Goal: Information Seeking & Learning: Learn about a topic

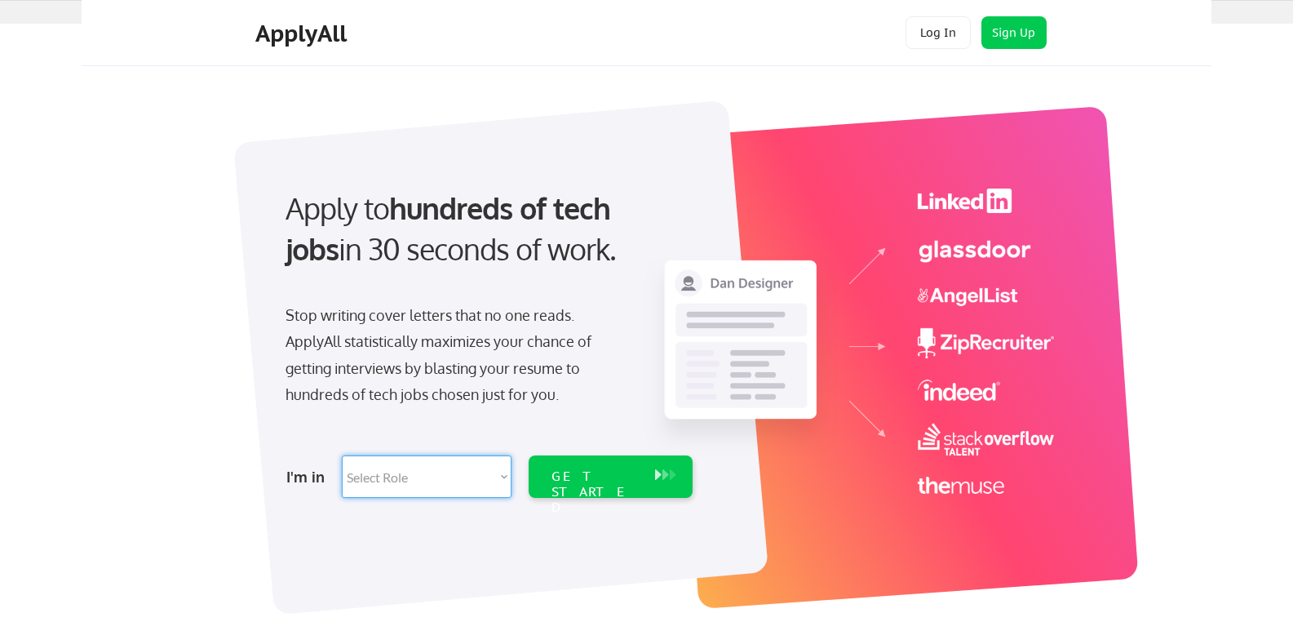
click at [469, 473] on select "Select Role Software Engineering Product Management Customer Success Sales UI/U…" at bounding box center [427, 476] width 170 height 42
select select ""it_security""
click at [342, 455] on select "Select Role Software Engineering Product Management Customer Success Sales UI/U…" at bounding box center [427, 476] width 170 height 42
select select ""it_security""
click at [617, 484] on div "GET STARTED" at bounding box center [595, 491] width 87 height 47
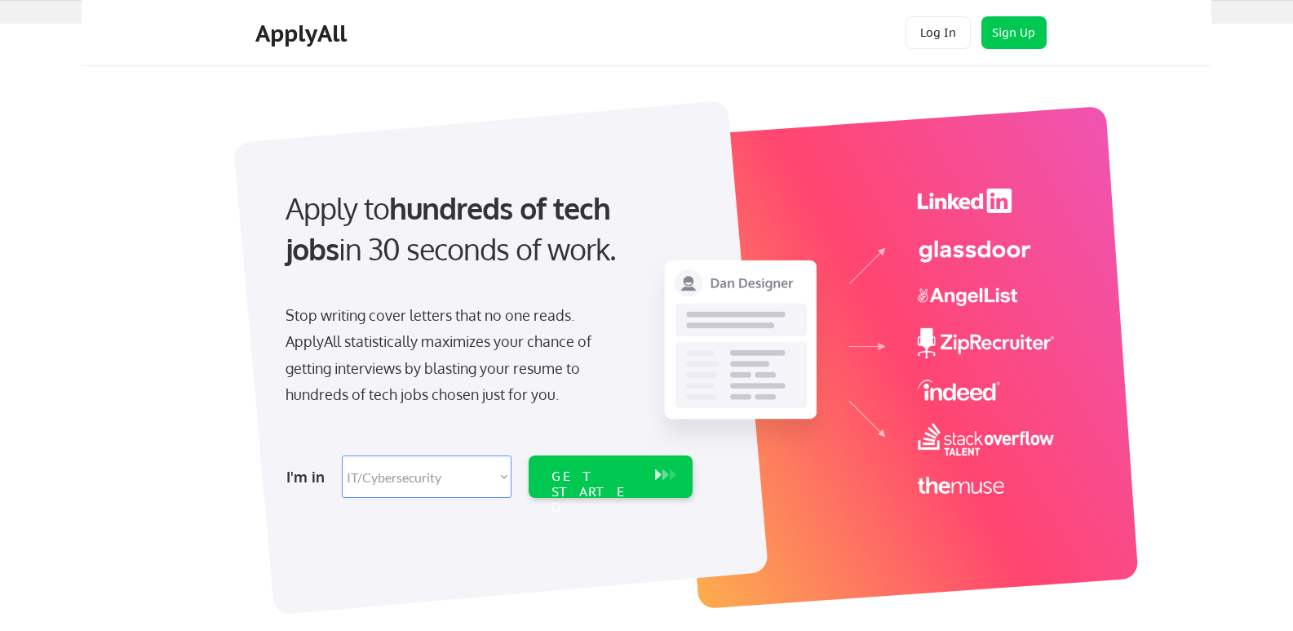
select select ""it_security""
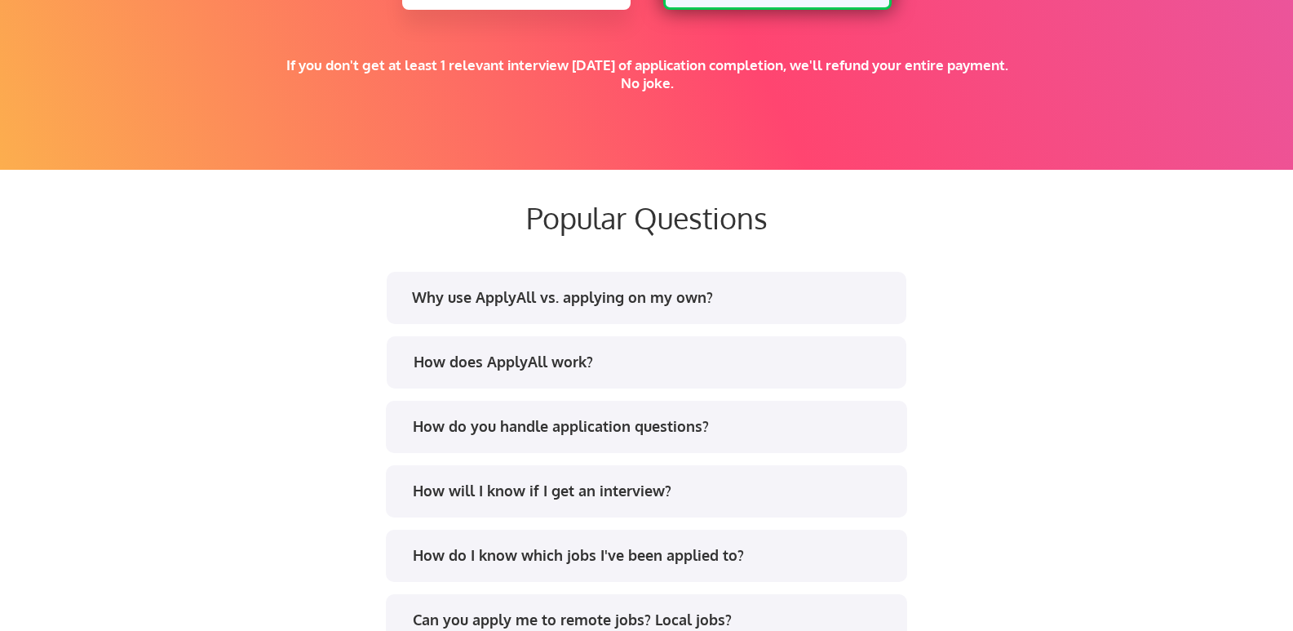
scroll to position [2995, 0]
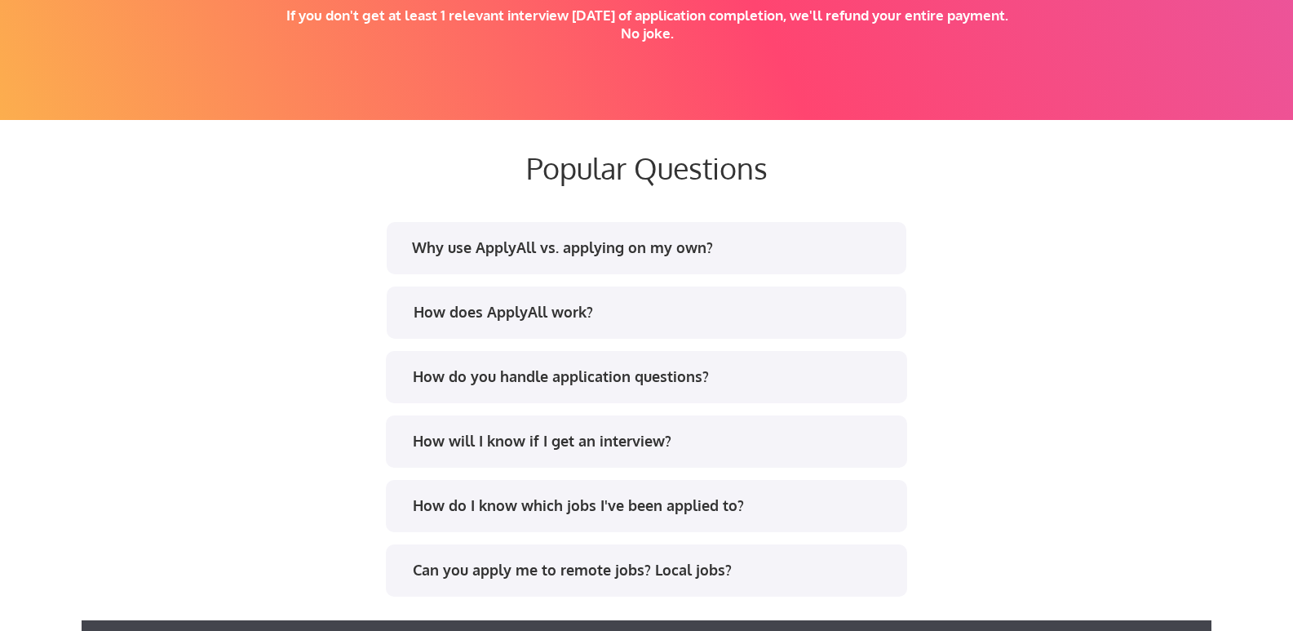
click at [721, 249] on div "Why use ApplyAll vs. applying on my own?" at bounding box center [651, 247] width 479 height 20
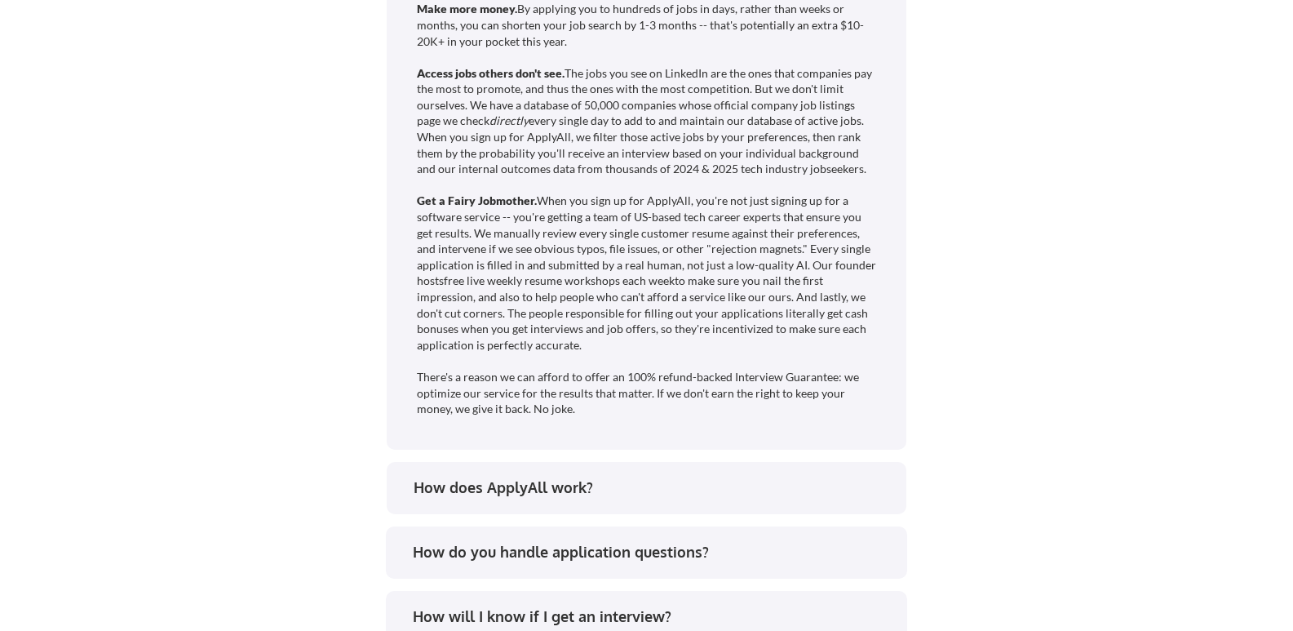
scroll to position [3403, 0]
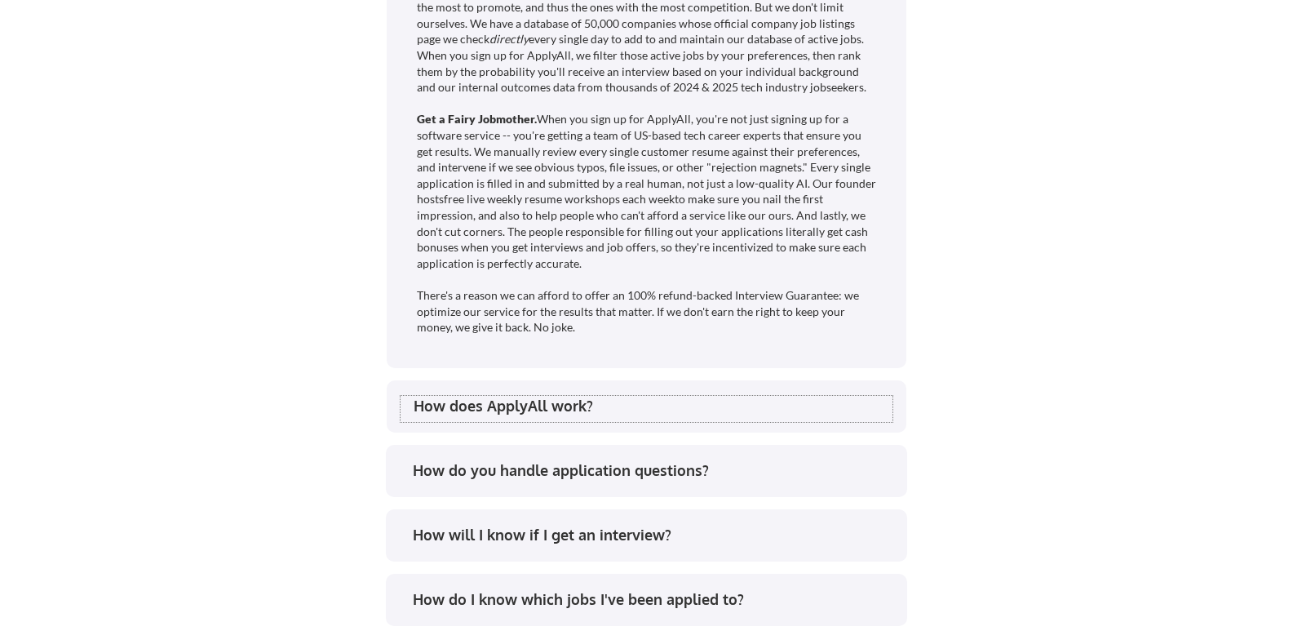
click at [803, 406] on div "How does ApplyAll work?" at bounding box center [653, 406] width 479 height 20
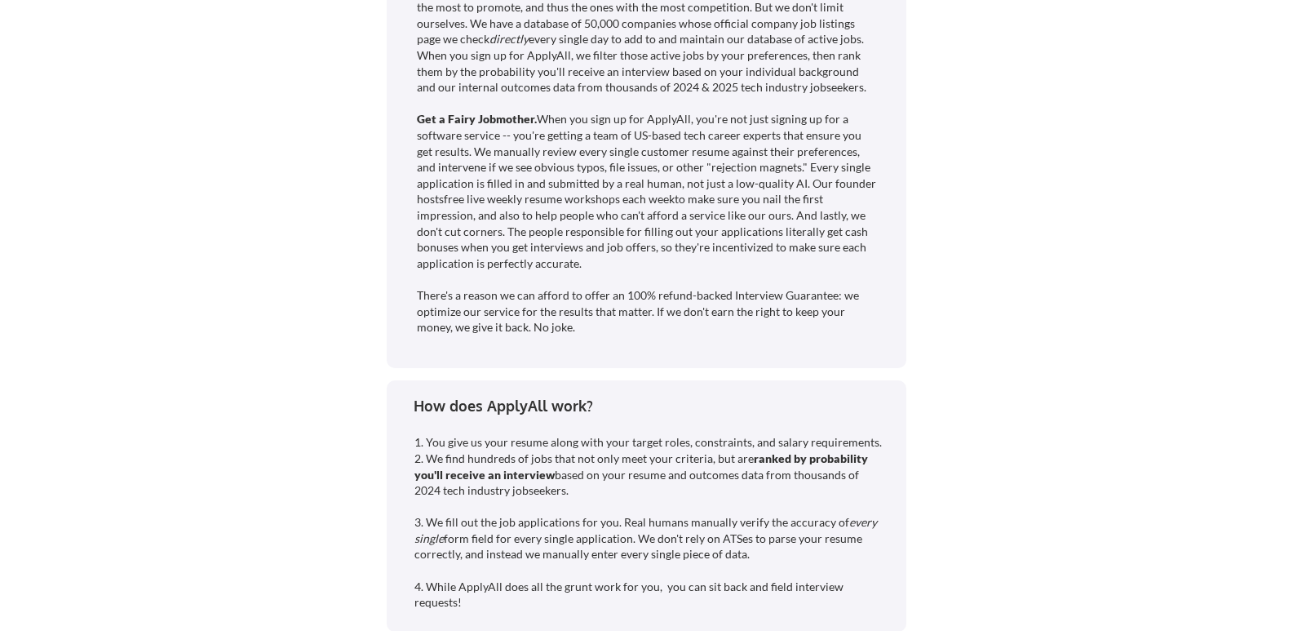
scroll to position [3648, 0]
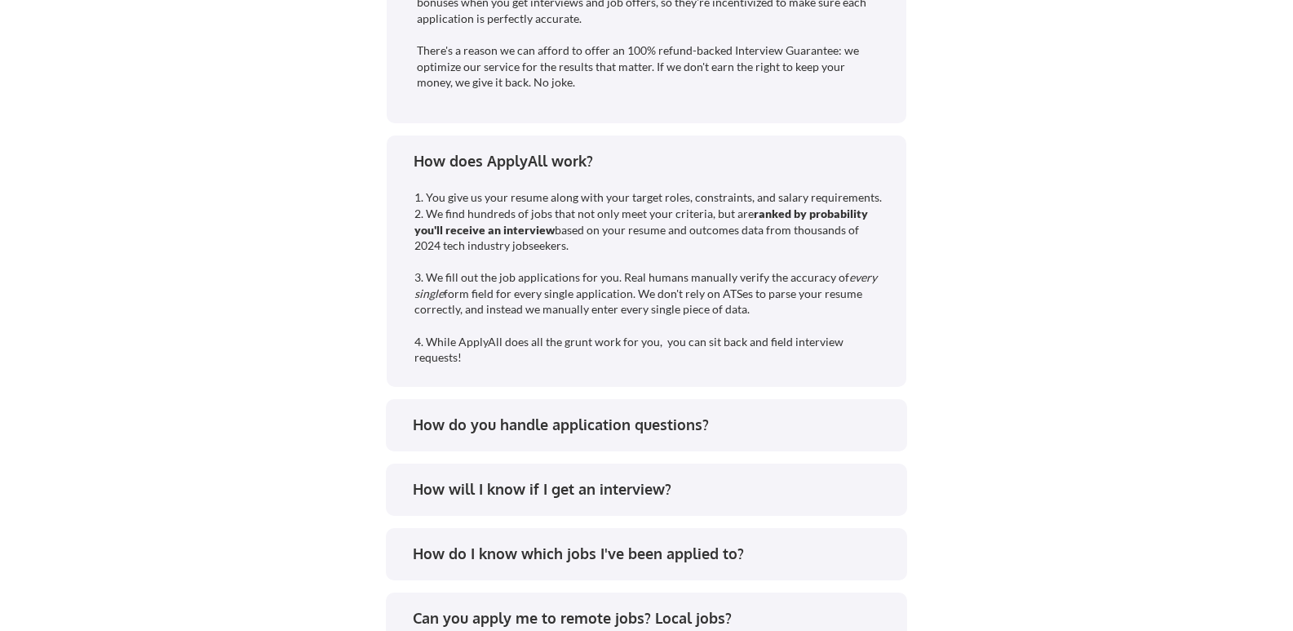
click at [780, 423] on div "How do you handle application questions?" at bounding box center [652, 424] width 479 height 20
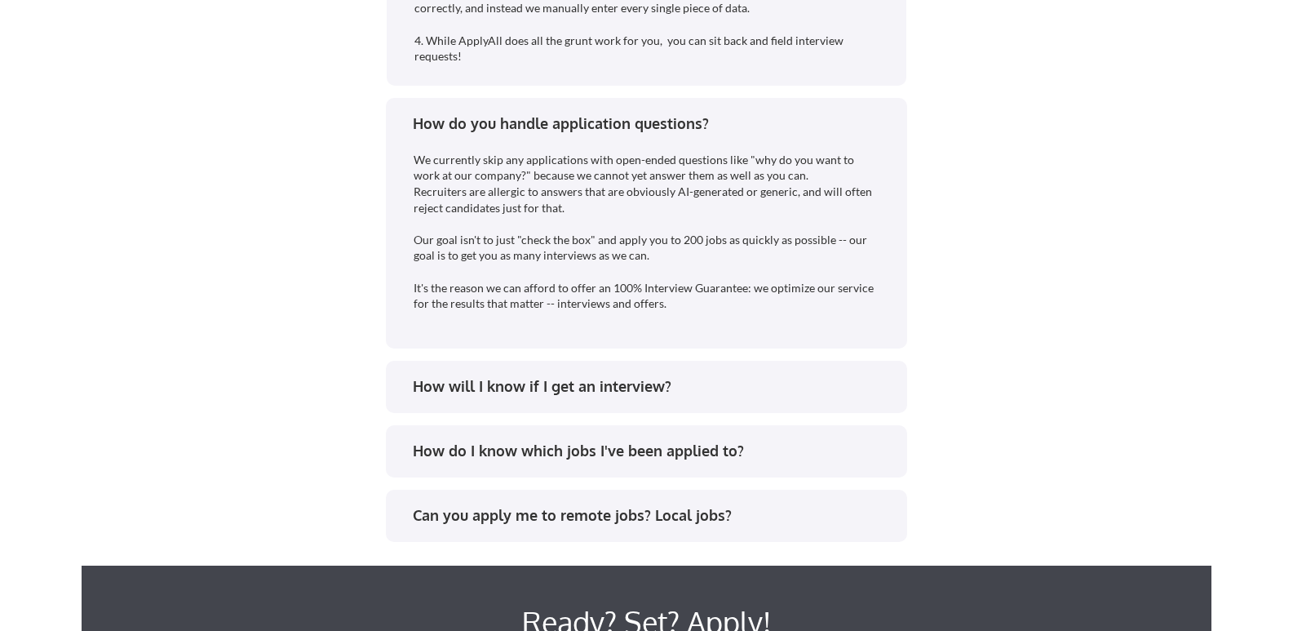
scroll to position [3974, 0]
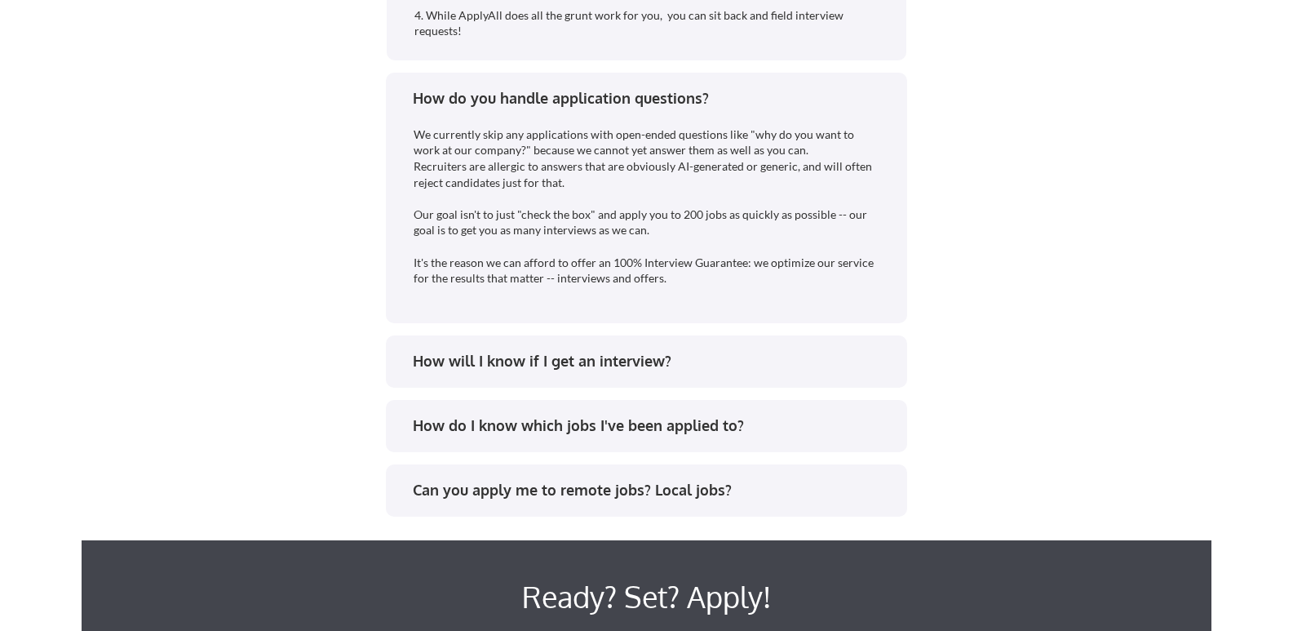
click at [764, 379] on div "How will I know if I get an interview?" at bounding box center [646, 361] width 521 height 52
click at [645, 369] on div "How will I know if I get an interview?" at bounding box center [652, 361] width 479 height 20
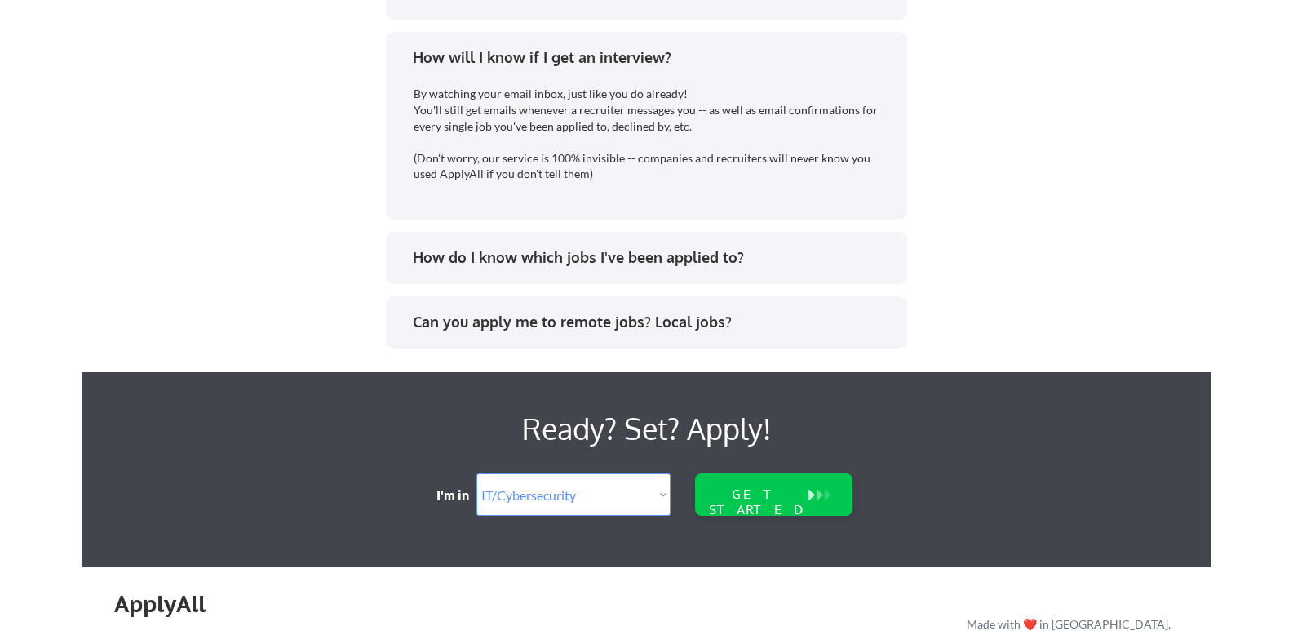
scroll to position [4301, 0]
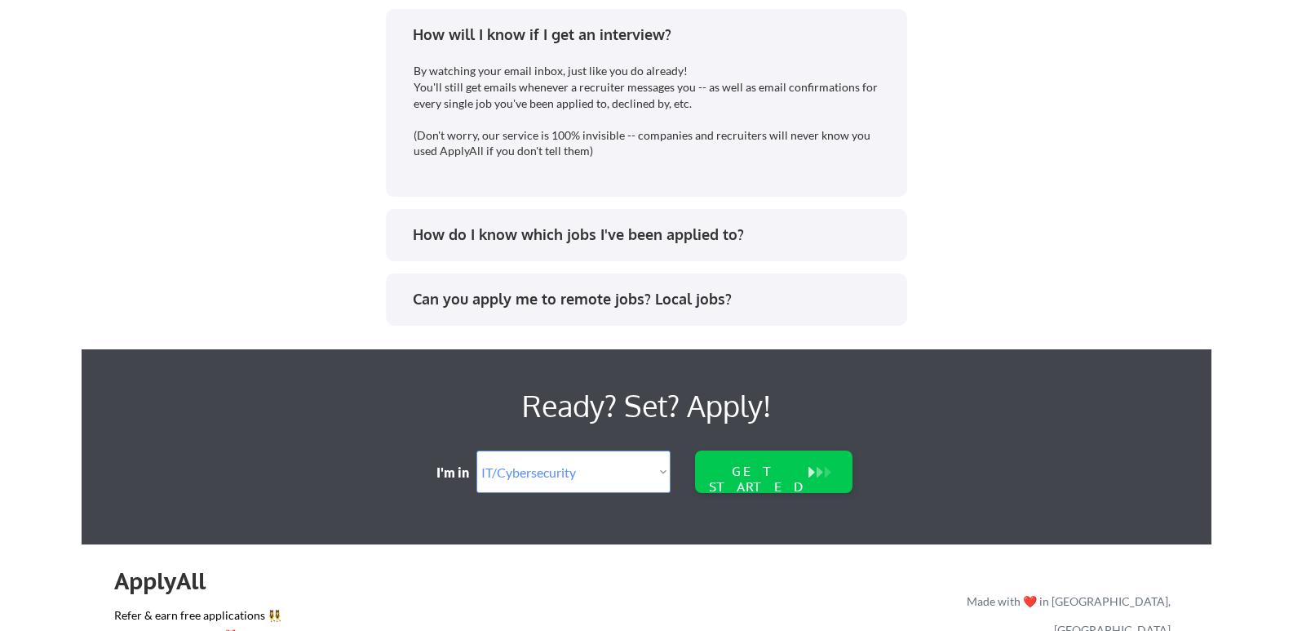
click at [772, 308] on div "Can you apply me to remote jobs? Local jobs?" at bounding box center [652, 299] width 479 height 20
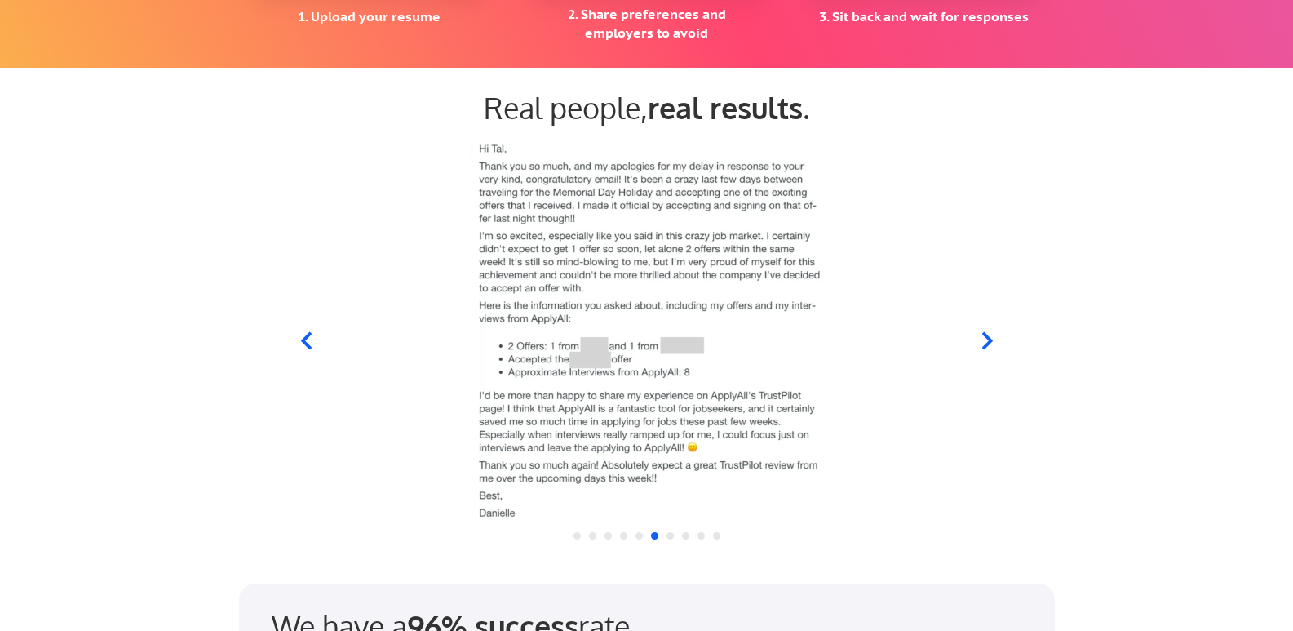
scroll to position [1477, 0]
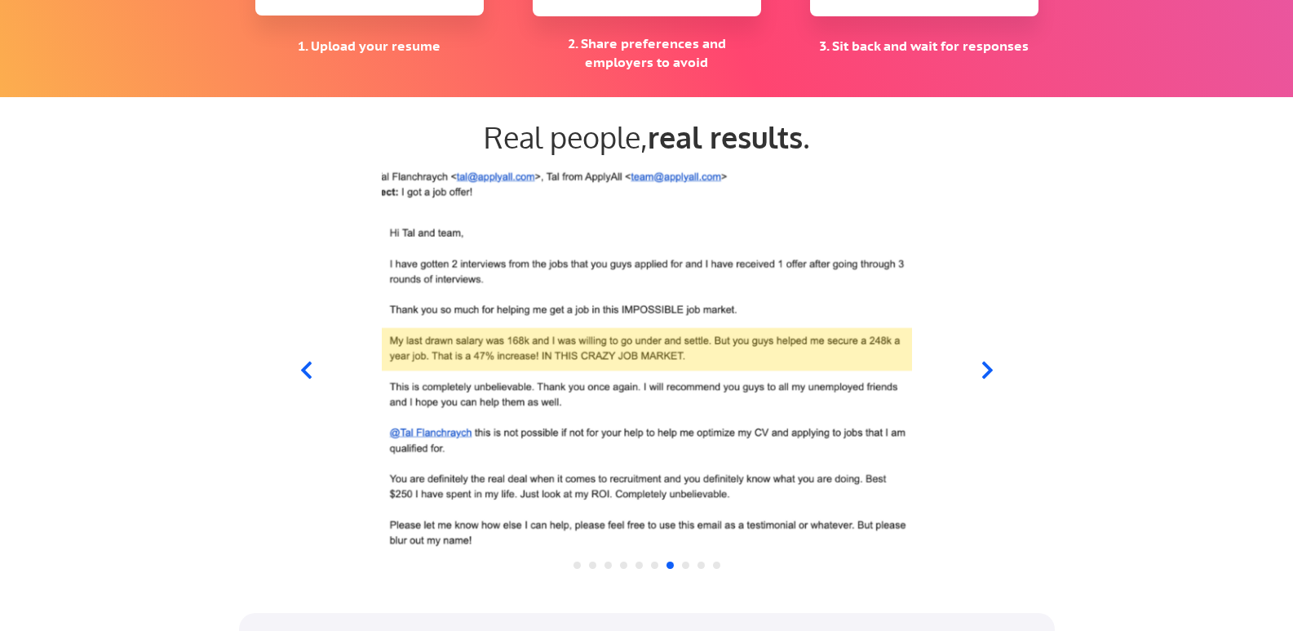
click at [990, 368] on icon at bounding box center [987, 369] width 11 height 17
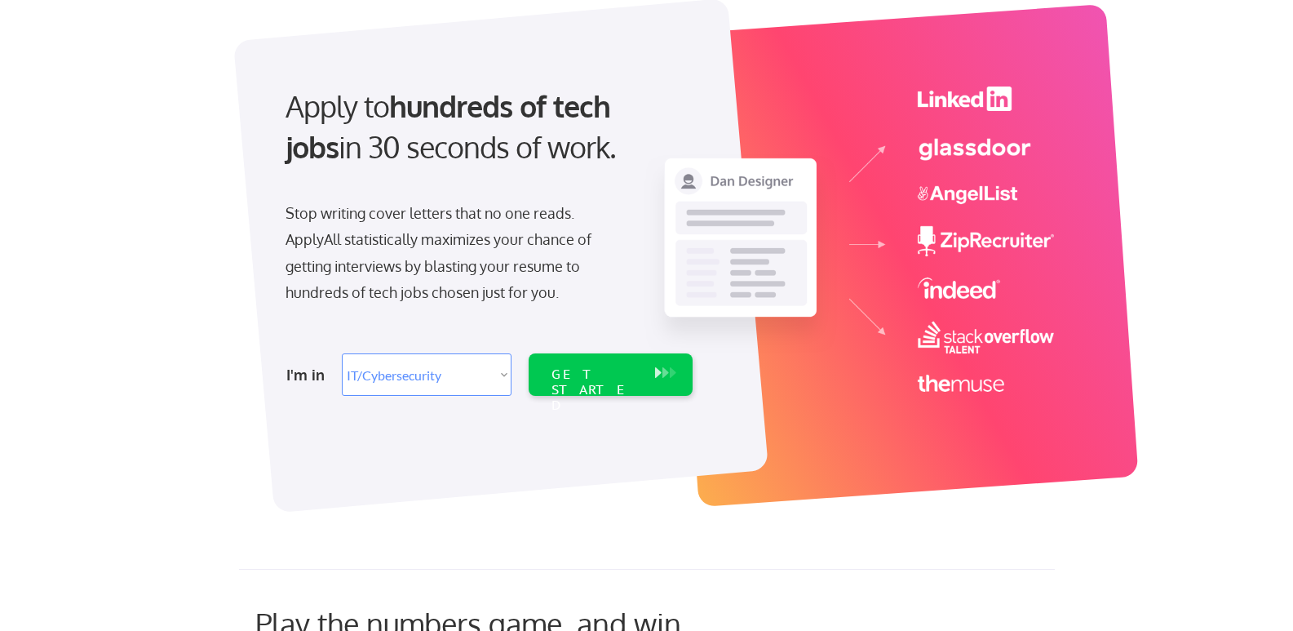
scroll to position [0, 0]
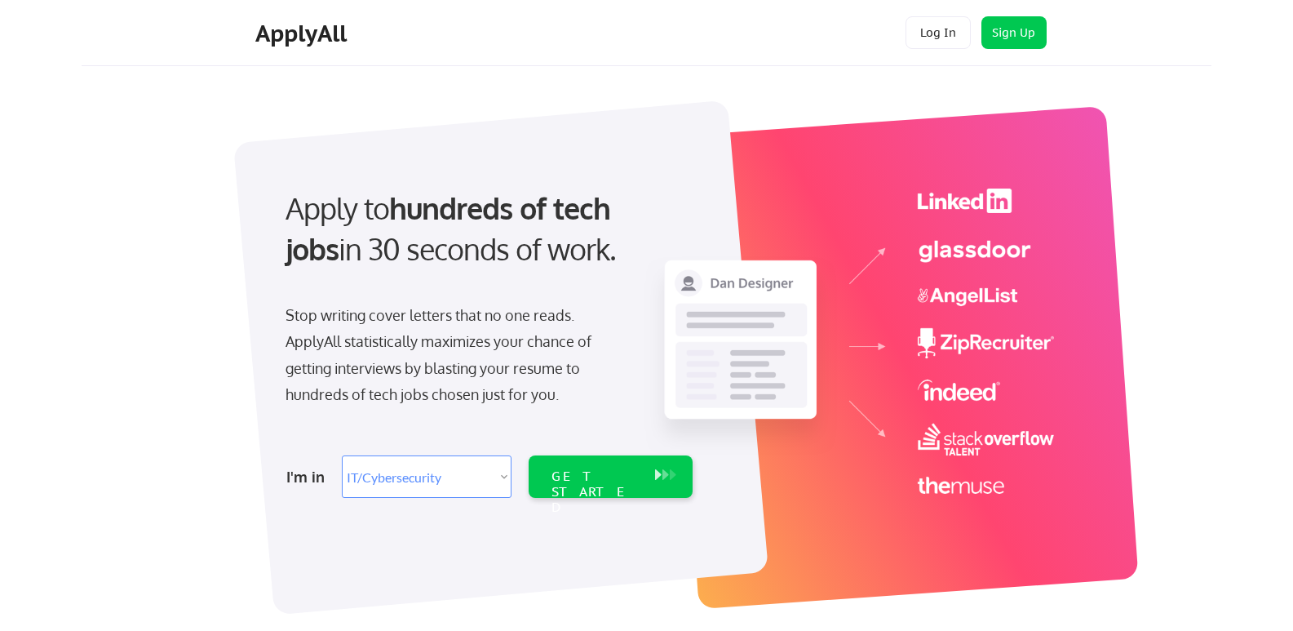
click at [311, 35] on div "ApplyAll" at bounding box center [303, 34] width 96 height 28
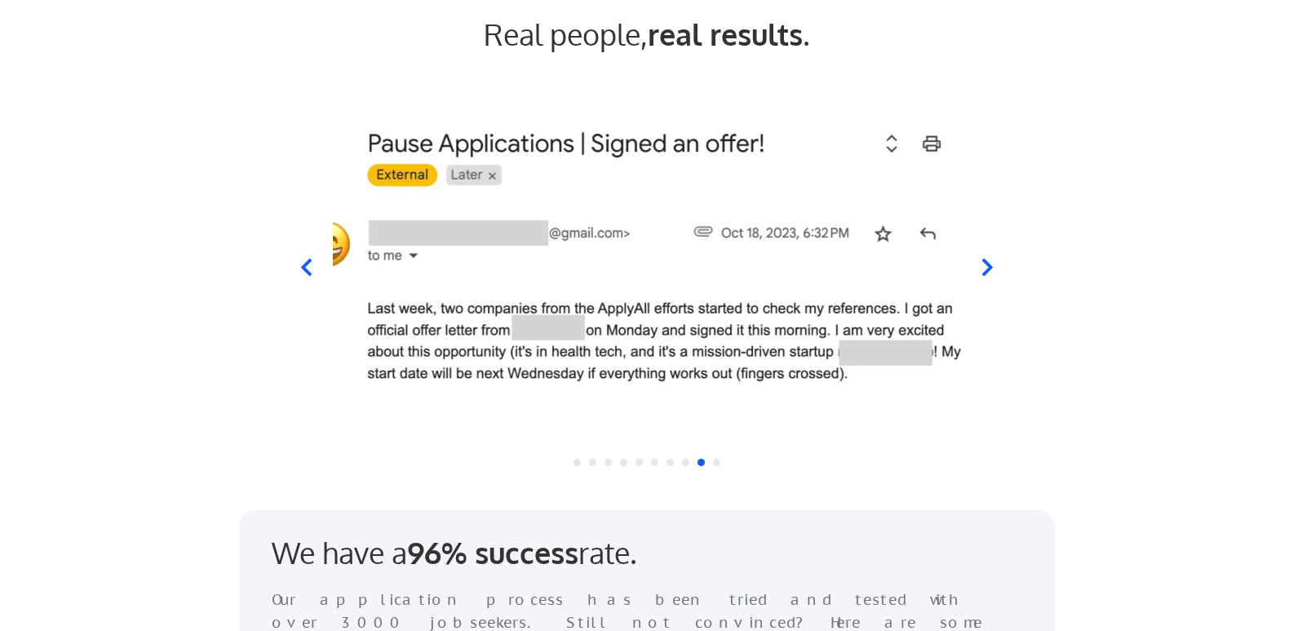
scroll to position [1470, 0]
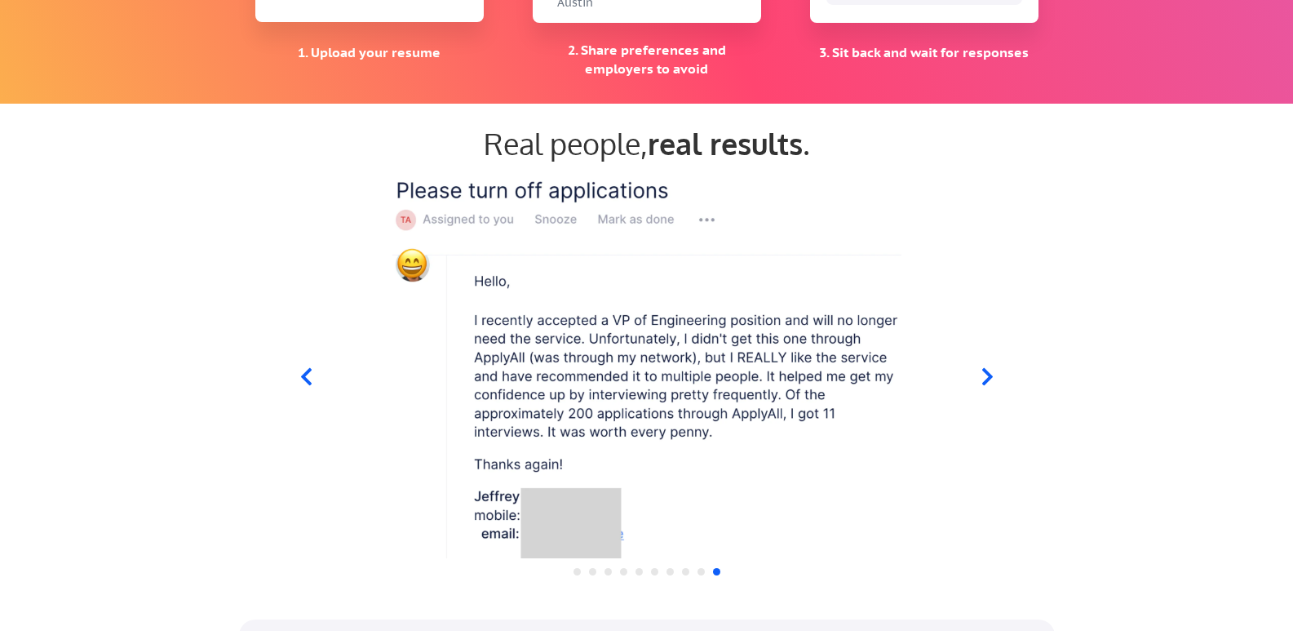
click at [986, 370] on icon at bounding box center [987, 376] width 20 height 20
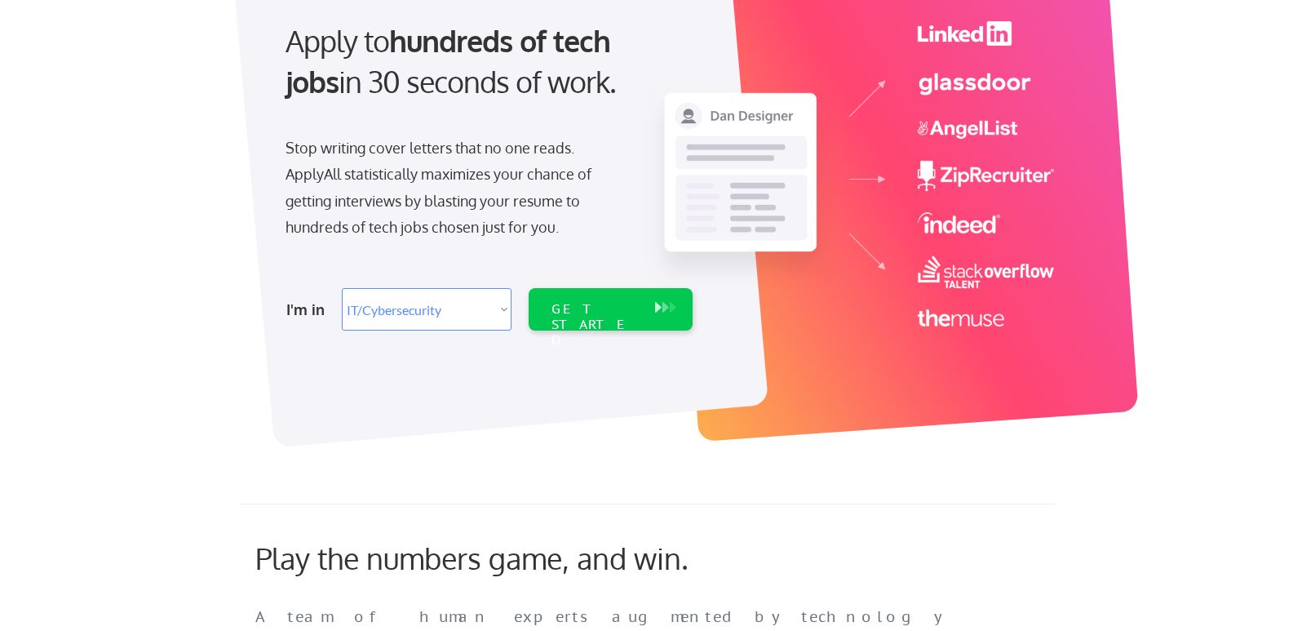
scroll to position [0, 0]
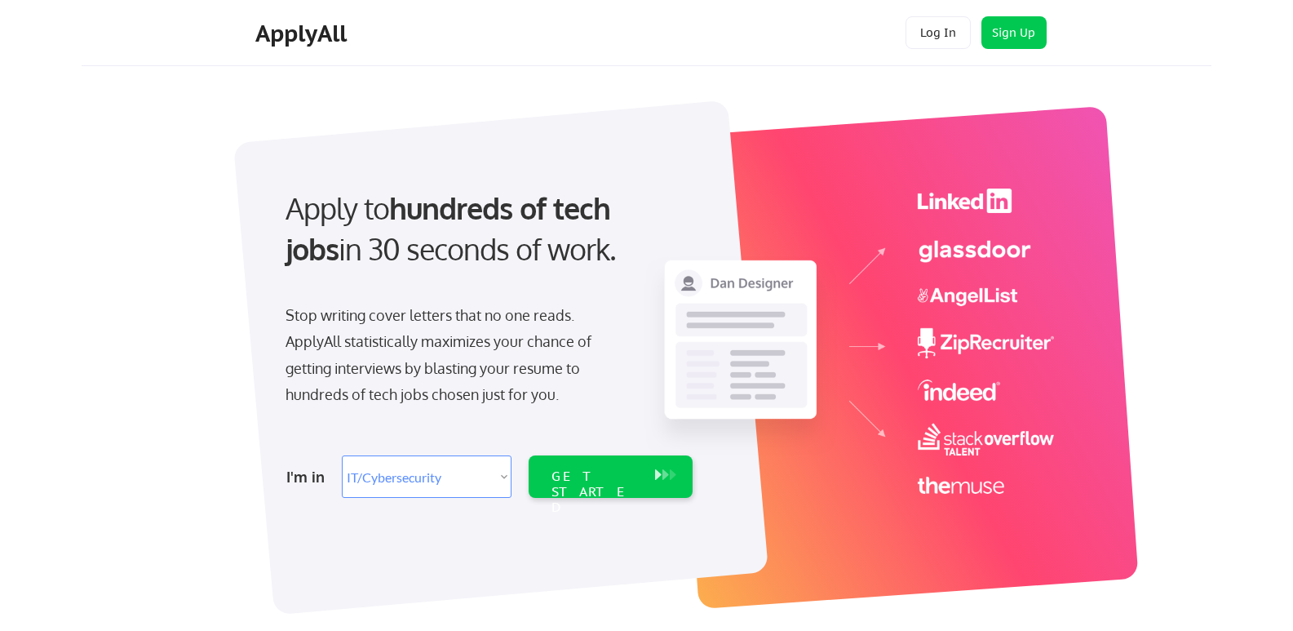
click at [312, 38] on div "ApplyAll" at bounding box center [303, 34] width 96 height 28
click at [287, 31] on div "ApplyAll" at bounding box center [303, 34] width 96 height 28
click at [321, 36] on div "ApplyAll" at bounding box center [303, 34] width 96 height 28
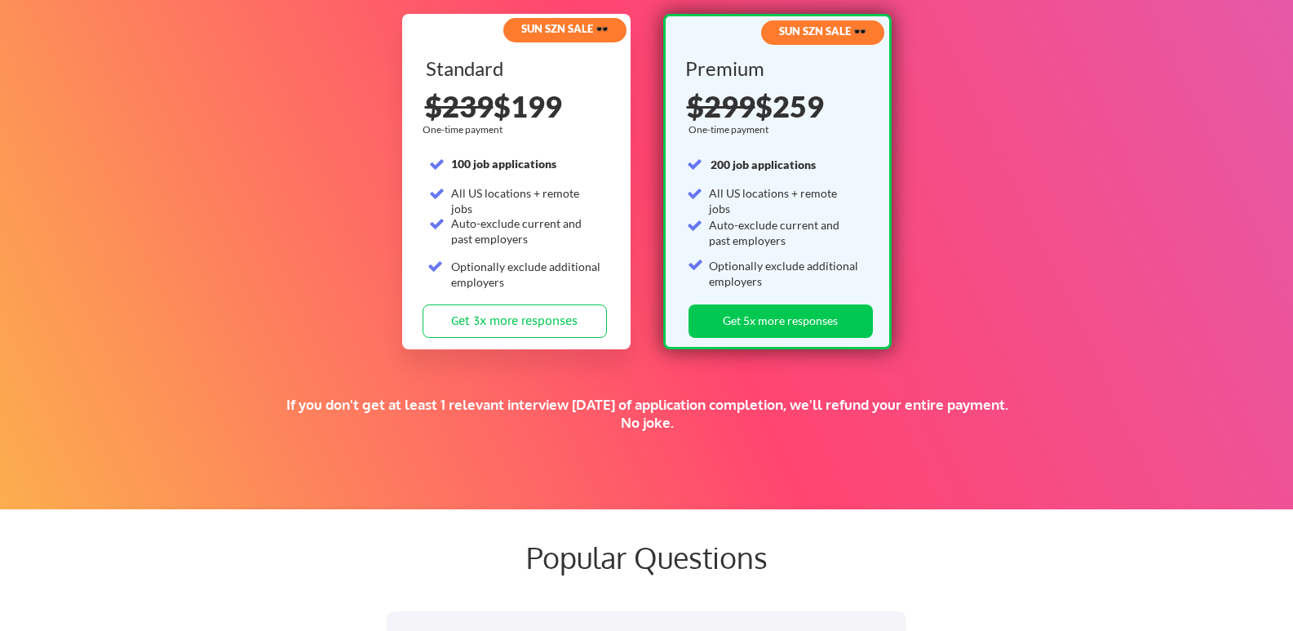
scroll to position [2602, 0]
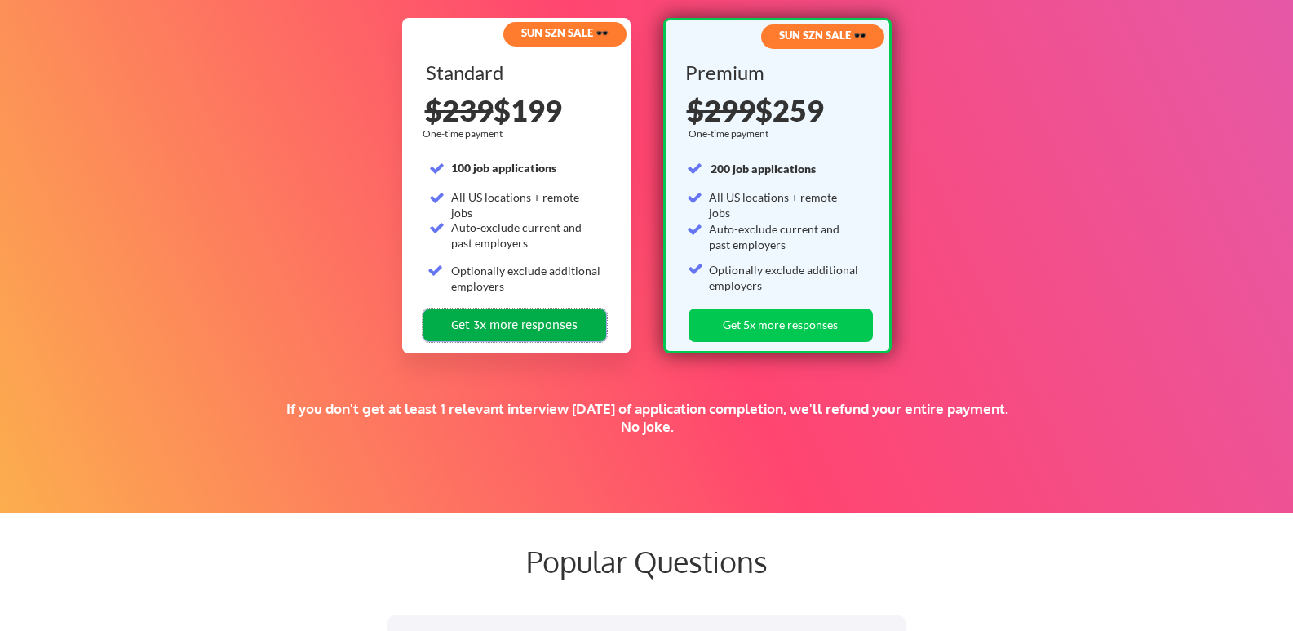
click at [522, 332] on button "Get 3x more responses" at bounding box center [515, 324] width 184 height 33
